Goal: Check status

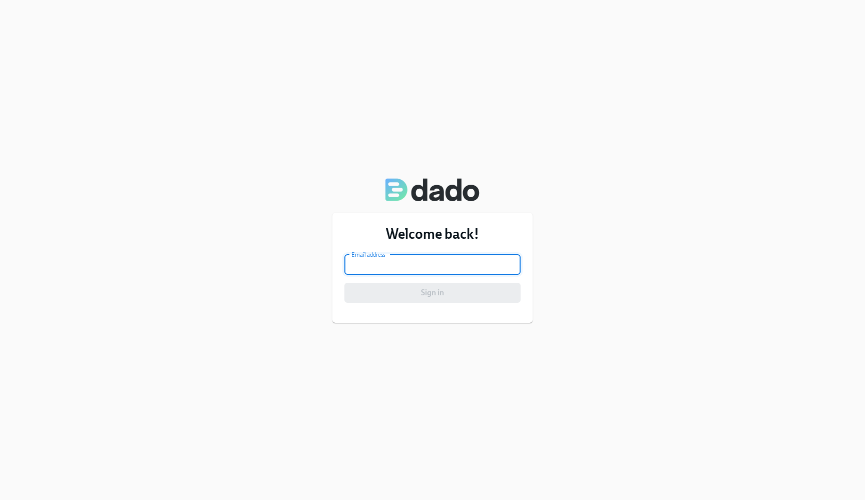
type input "[EMAIL_ADDRESS][DOMAIN_NAME]"
click at [399, 290] on div "Sign in" at bounding box center [433, 293] width 176 height 20
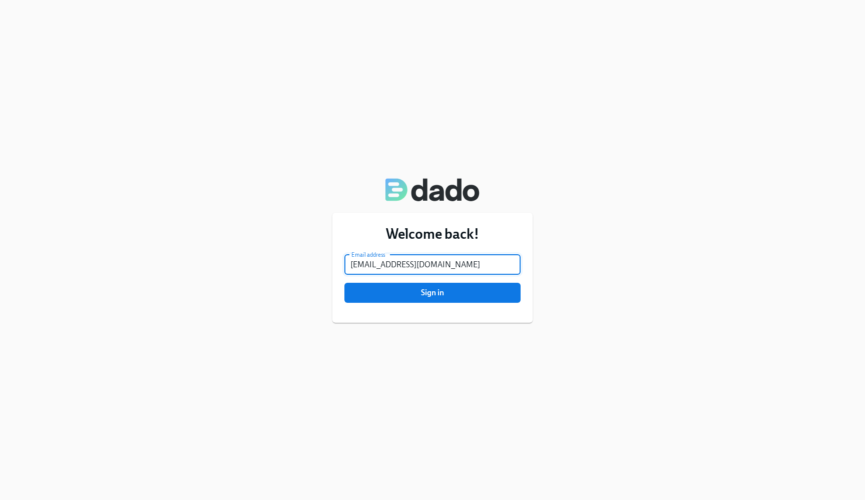
click at [399, 290] on span "Sign in" at bounding box center [433, 293] width 162 height 10
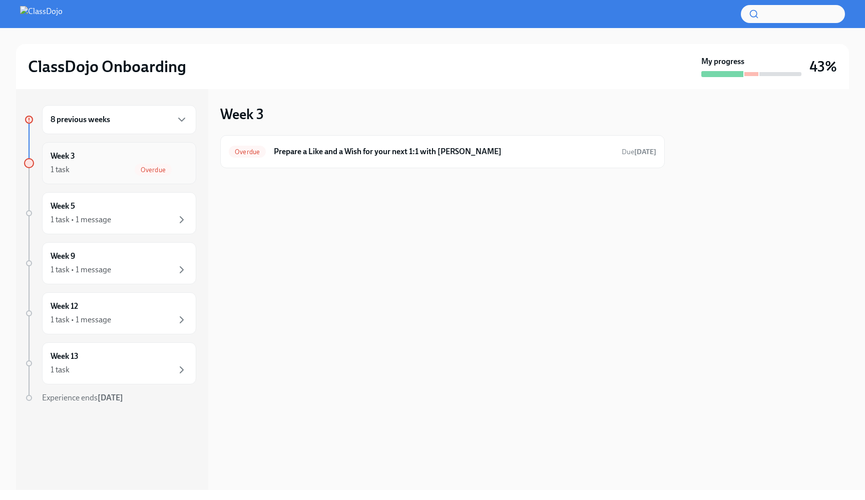
click at [136, 164] on div "Overdue" at bounding box center [161, 170] width 53 height 12
click at [122, 215] on div "1 task • 1 message" at bounding box center [119, 220] width 137 height 12
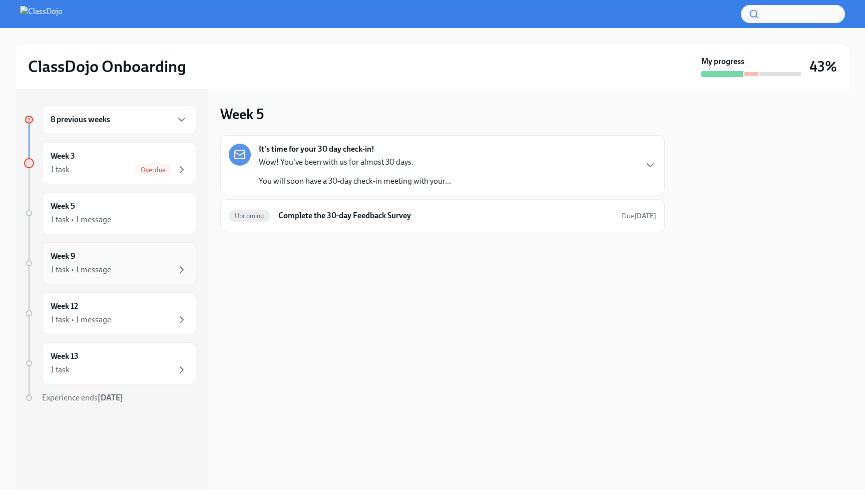
click at [121, 249] on div "Week 9 1 task • 1 message" at bounding box center [119, 263] width 154 height 42
click at [117, 296] on div "Week 12 1 task • 1 message" at bounding box center [119, 313] width 154 height 42
click at [112, 358] on div "Week 13 1 task" at bounding box center [119, 363] width 137 height 25
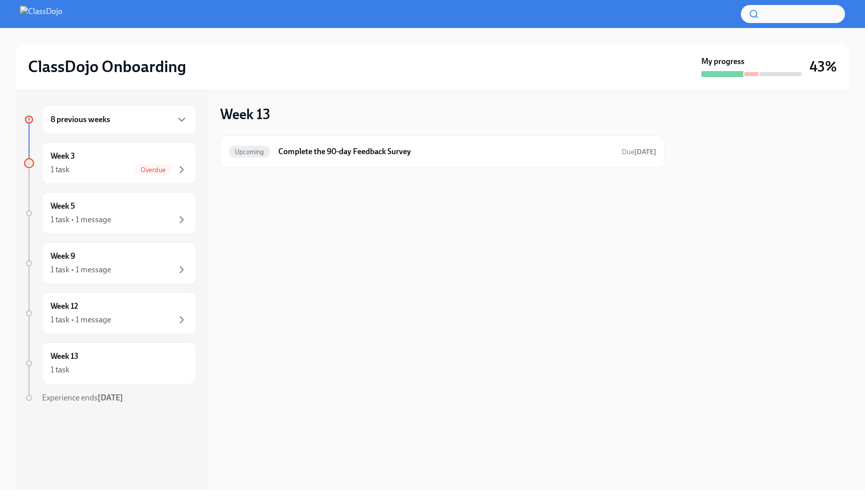
click at [151, 126] on div "8 previous weeks" at bounding box center [119, 119] width 154 height 29
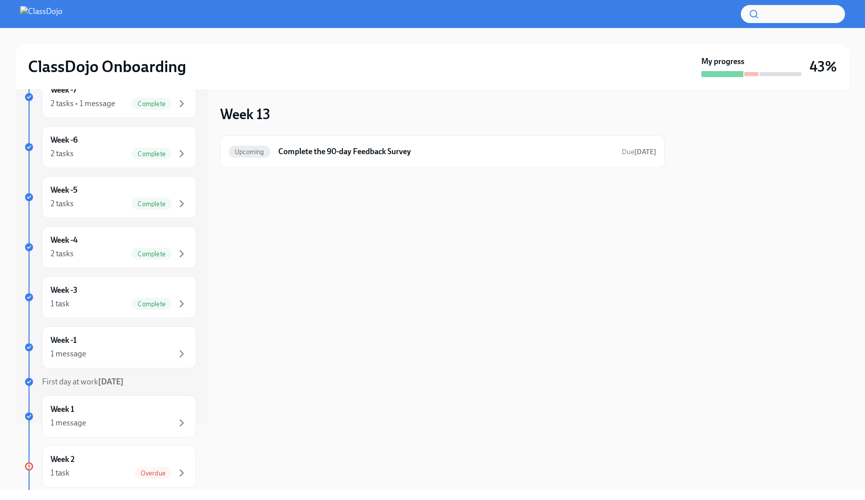
scroll to position [90, 0]
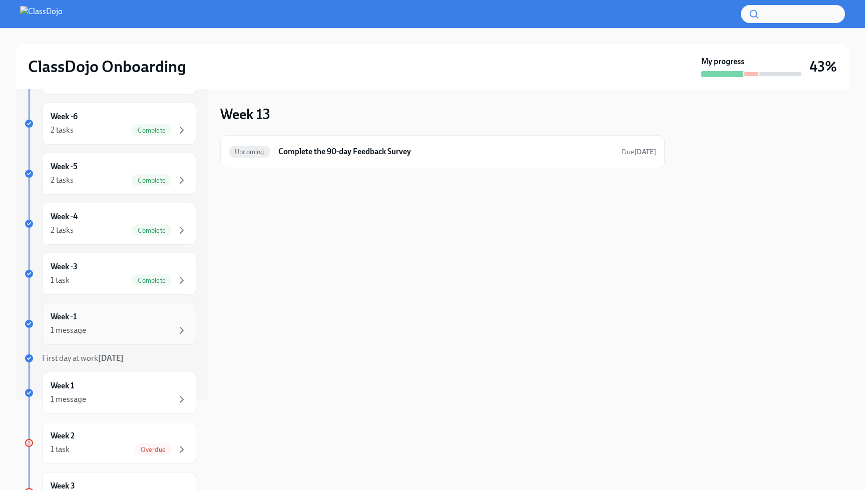
click at [142, 318] on div "Week -1 1 message" at bounding box center [119, 324] width 137 height 25
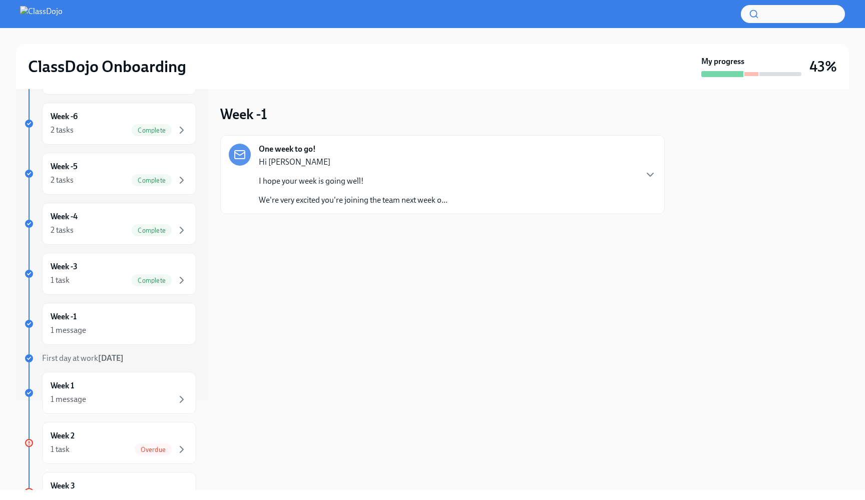
click at [432, 178] on p "I hope your week is going well!" at bounding box center [353, 181] width 189 height 11
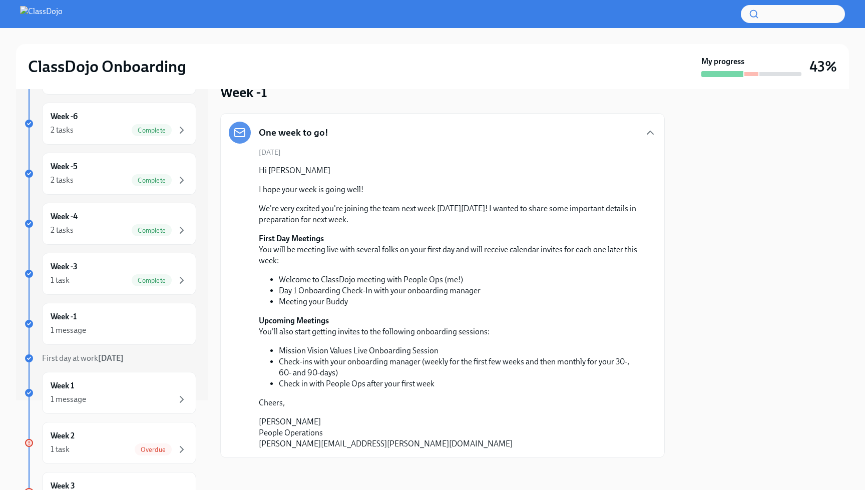
scroll to position [22, 0]
